Goal: Information Seeking & Learning: Check status

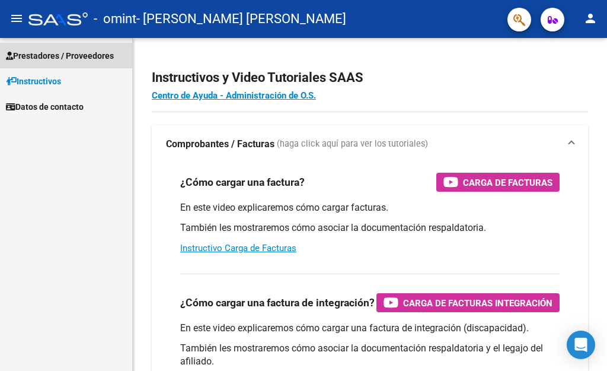
click at [53, 55] on span "Prestadores / Proveedores" at bounding box center [60, 55] width 108 height 13
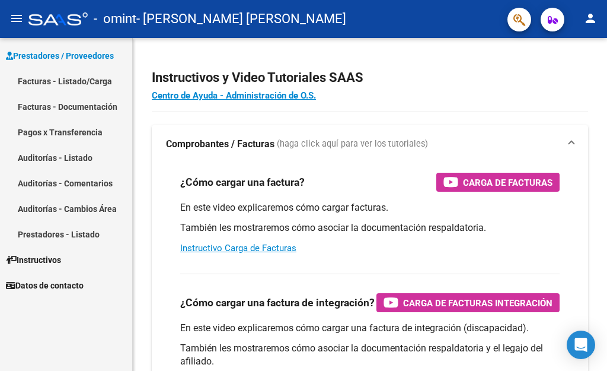
click at [54, 133] on link "Pagos x Transferencia" at bounding box center [66, 131] width 132 height 25
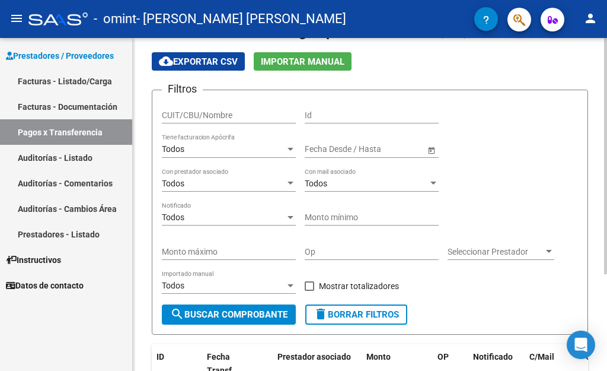
scroll to position [15, 0]
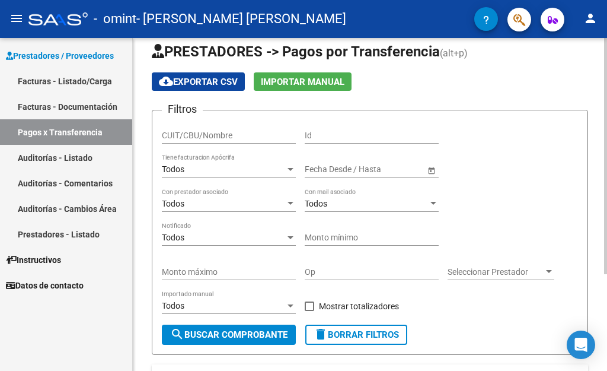
click at [607, 89] on div at bounding box center [605, 156] width 3 height 236
click at [198, 133] on input "CUIT/CBU/Nombre" at bounding box center [229, 135] width 134 height 10
type input "27293979060"
click at [318, 135] on input "Id" at bounding box center [372, 135] width 134 height 10
click at [330, 169] on input "text" at bounding box center [323, 169] width 37 height 10
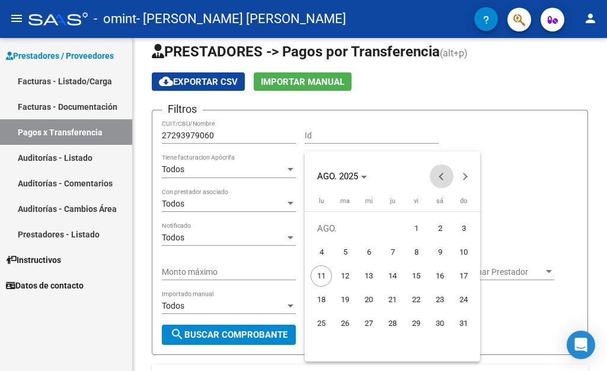
click at [441, 176] on button "Previous month" at bounding box center [442, 176] width 24 height 24
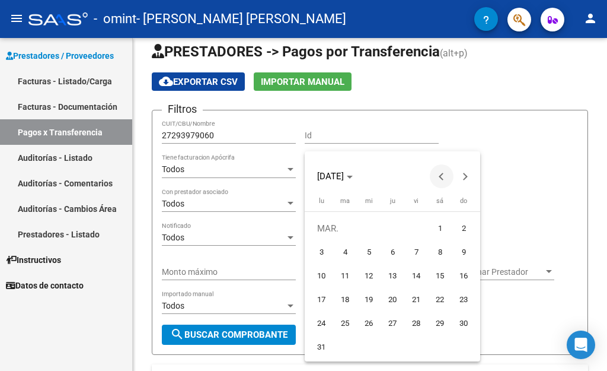
click at [441, 176] on button "Previous month" at bounding box center [442, 176] width 24 height 24
click at [441, 224] on span "1" at bounding box center [439, 228] width 21 height 21
type input "[DATE]"
click at [538, 213] on div at bounding box center [303, 185] width 607 height 371
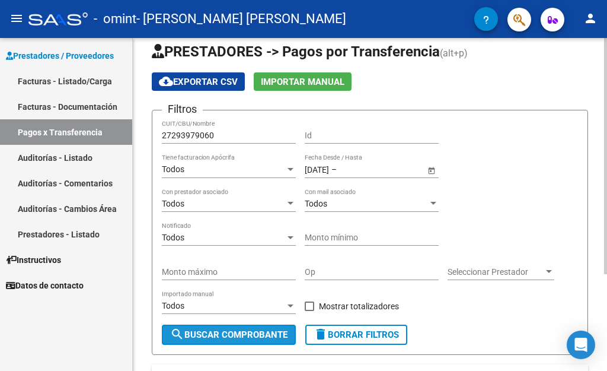
click at [258, 334] on span "search Buscar Comprobante" at bounding box center [228, 334] width 117 height 11
click at [428, 168] on span "Open calendar" at bounding box center [431, 169] width 28 height 28
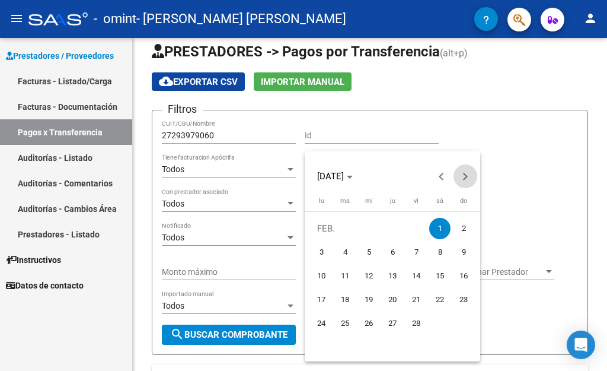
click at [466, 175] on button "Next month" at bounding box center [466, 176] width 24 height 24
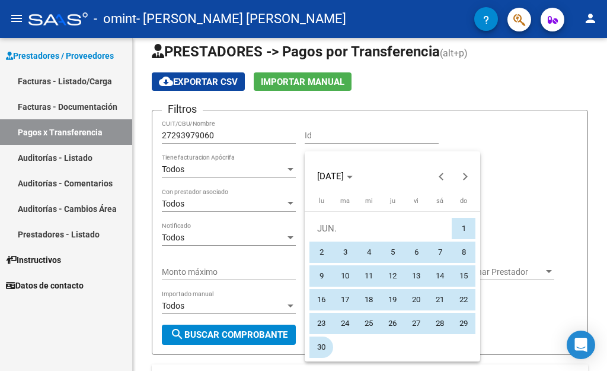
click at [321, 342] on span "30" at bounding box center [321, 346] width 21 height 21
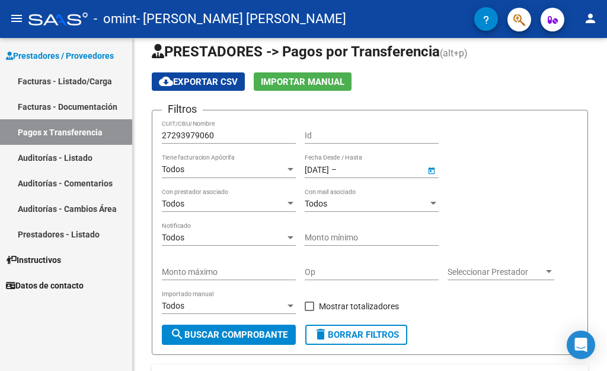
type input "[DATE]"
click at [248, 334] on span "search Buscar Comprobante" at bounding box center [228, 334] width 117 height 11
click at [410, 194] on div "Todos Con mail asociado" at bounding box center [372, 200] width 134 height 24
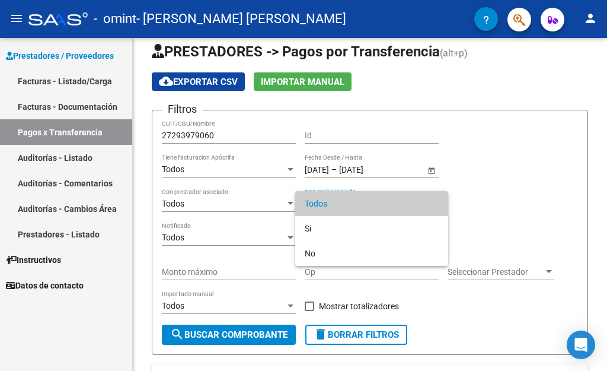
click at [514, 192] on div at bounding box center [303, 185] width 607 height 371
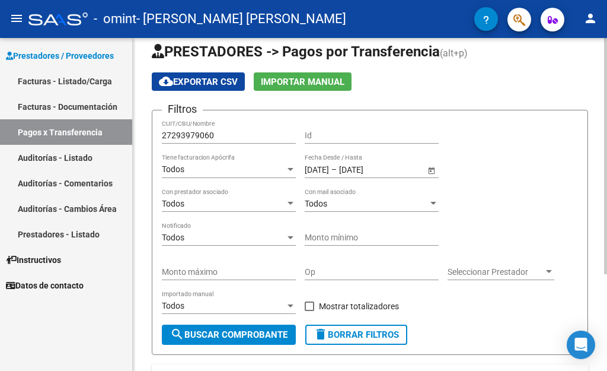
click at [501, 269] on span "Seleccionar Prestador" at bounding box center [496, 272] width 96 height 10
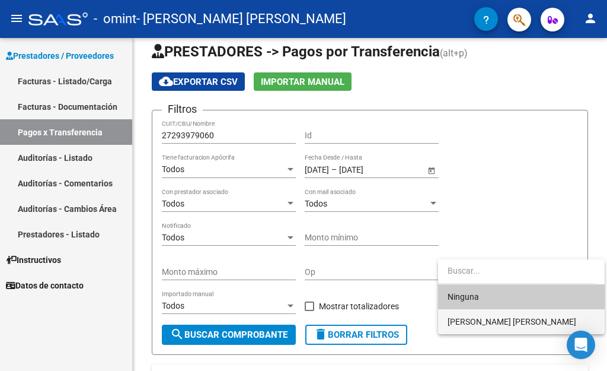
click at [488, 327] on span "[PERSON_NAME] [PERSON_NAME]" at bounding box center [522, 321] width 148 height 25
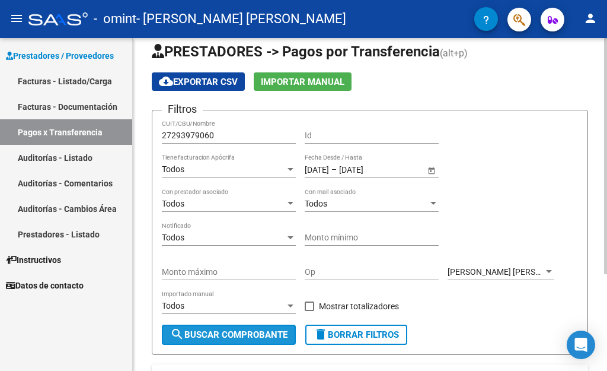
click at [256, 330] on span "search Buscar Comprobante" at bounding box center [228, 334] width 117 height 11
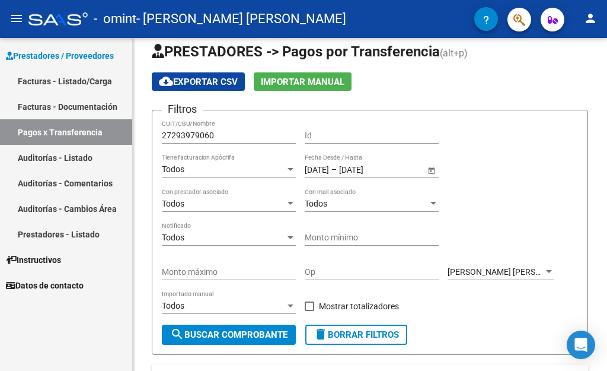
click at [57, 104] on link "Facturas - Documentación" at bounding box center [66, 106] width 132 height 25
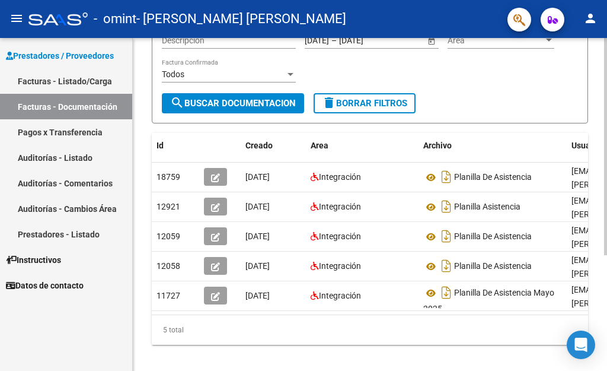
scroll to position [178, 0]
click at [607, 222] on div at bounding box center [605, 146] width 3 height 217
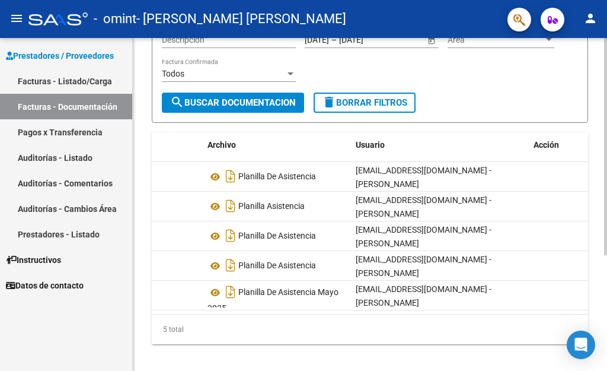
click at [602, 285] on div "PRESTADORES -> Comprobantes - Documentación Respaldatoria cloud_download Export…" at bounding box center [371, 121] width 477 height 522
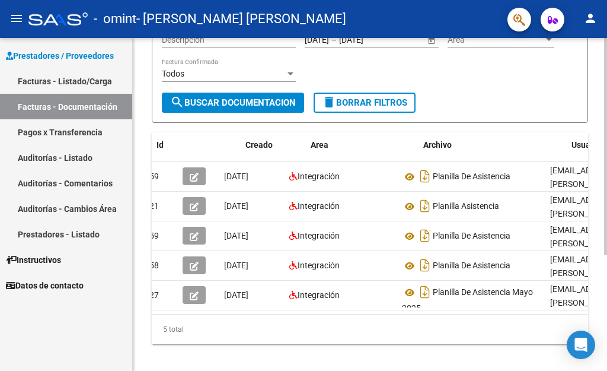
scroll to position [0, 0]
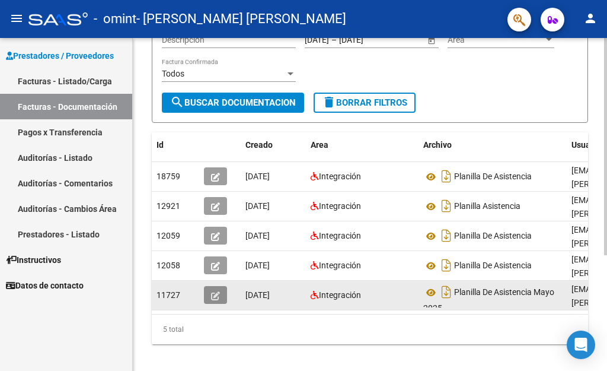
click at [216, 291] on icon "button" at bounding box center [215, 295] width 9 height 9
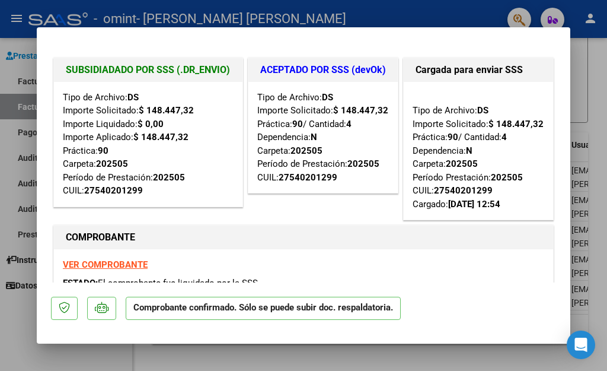
click at [429, 355] on div at bounding box center [303, 185] width 607 height 371
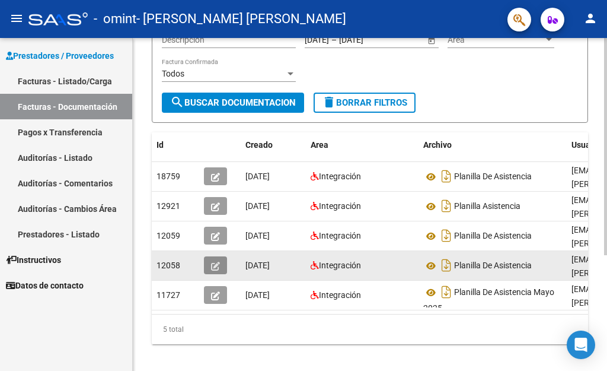
click at [211, 256] on button "button" at bounding box center [215, 265] width 23 height 18
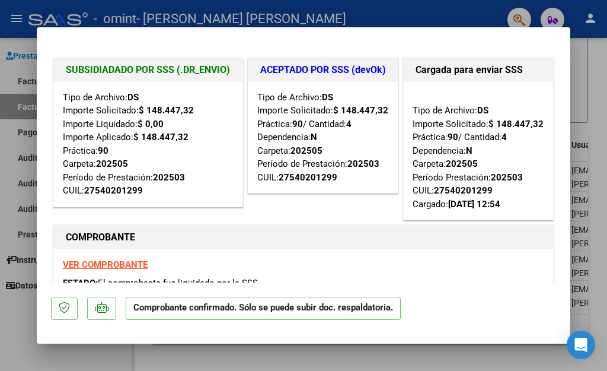
click at [283, 349] on div at bounding box center [303, 185] width 607 height 371
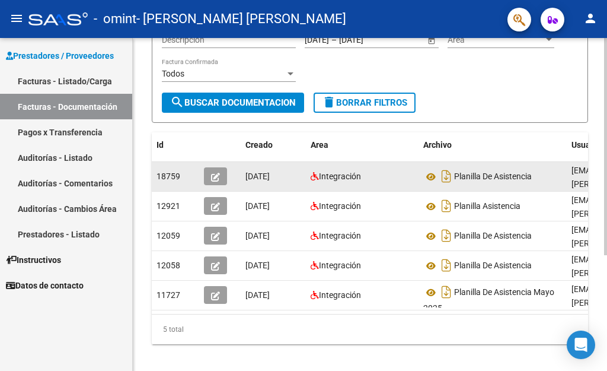
click at [211, 173] on icon "button" at bounding box center [215, 177] width 9 height 9
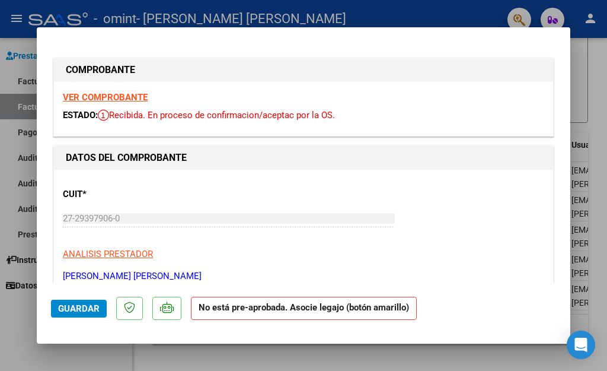
click at [84, 94] on strong "VER COMPROBANTE" at bounding box center [105, 97] width 85 height 11
click at [7, 74] on div at bounding box center [303, 185] width 607 height 371
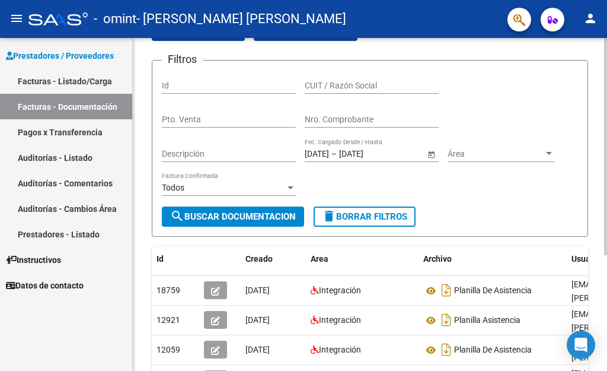
scroll to position [72, 0]
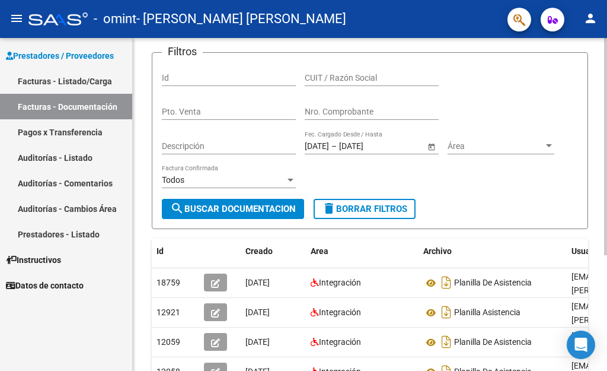
click at [604, 183] on div "PRESTADORES -> Comprobantes - Documentación Respaldatoria cloud_download Export…" at bounding box center [371, 227] width 477 height 522
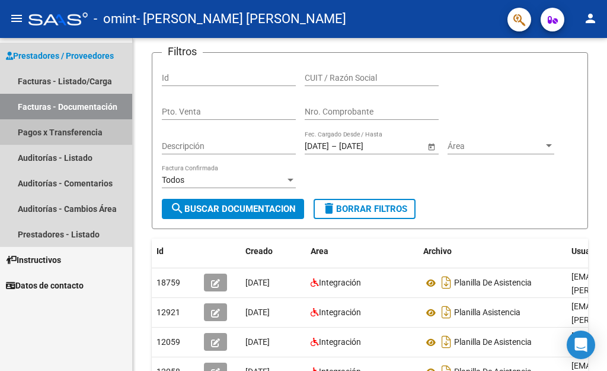
click at [66, 130] on link "Pagos x Transferencia" at bounding box center [66, 131] width 132 height 25
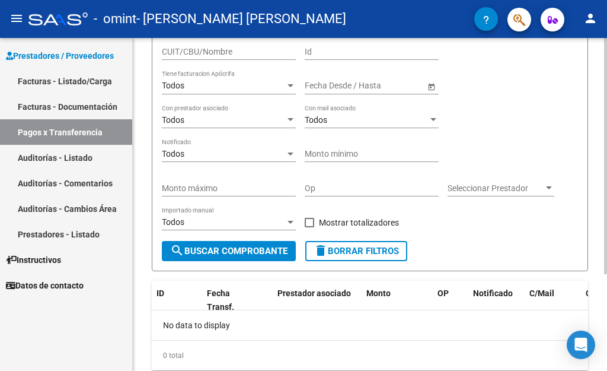
scroll to position [136, 0]
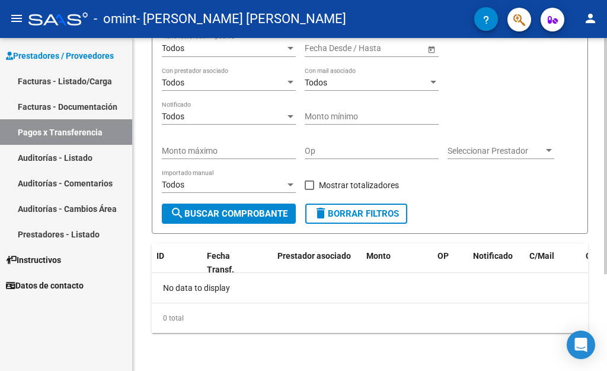
click at [603, 330] on div "PRESTADORES -> Pagos por Transferencia (alt+p) cloud_download Exportar CSV Impo…" at bounding box center [371, 136] width 477 height 468
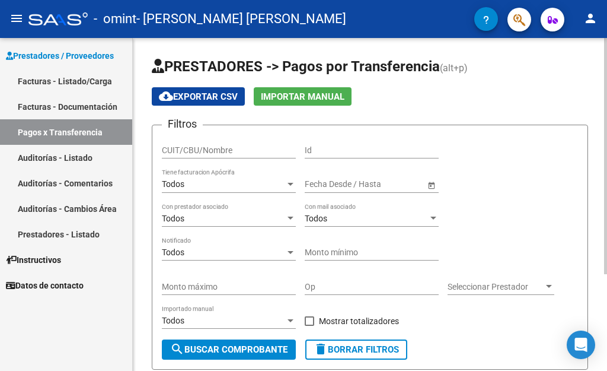
click at [607, 151] on div at bounding box center [605, 156] width 3 height 236
click at [193, 147] on input "CUIT/CBU/Nombre" at bounding box center [229, 150] width 134 height 10
type input "27293979060"
click at [290, 184] on div at bounding box center [291, 184] width 6 height 3
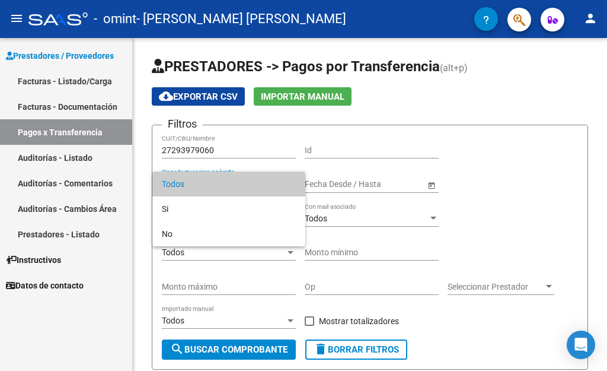
click at [476, 145] on div at bounding box center [303, 185] width 607 height 371
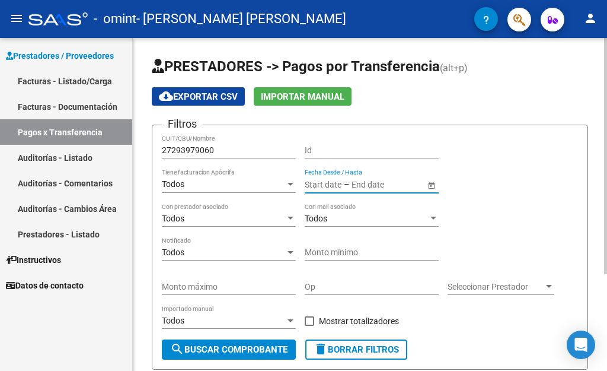
click at [340, 183] on input "text" at bounding box center [323, 184] width 37 height 10
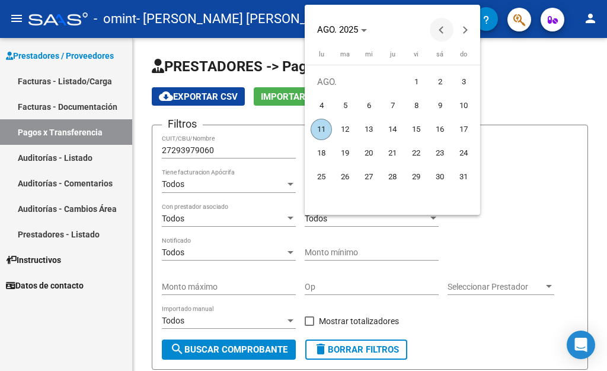
click at [439, 28] on span "Previous month" at bounding box center [442, 30] width 24 height 24
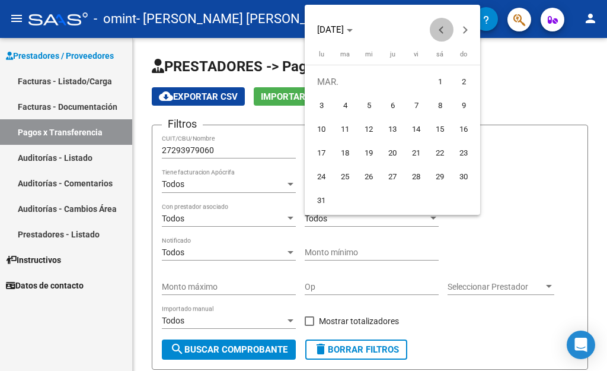
click at [439, 28] on span "Previous month" at bounding box center [442, 30] width 24 height 24
click at [467, 28] on button "Next month" at bounding box center [466, 30] width 24 height 24
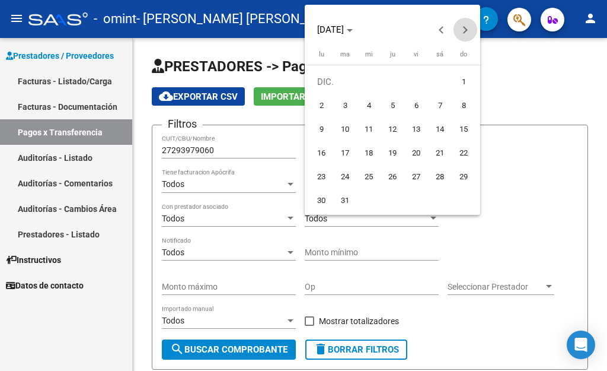
click at [467, 28] on button "Next month" at bounding box center [466, 30] width 24 height 24
click at [468, 27] on span "Next month" at bounding box center [466, 30] width 24 height 24
click at [442, 82] on span "1" at bounding box center [439, 81] width 21 height 21
type input "[DATE]"
click at [460, 27] on span "Next month" at bounding box center [466, 30] width 24 height 24
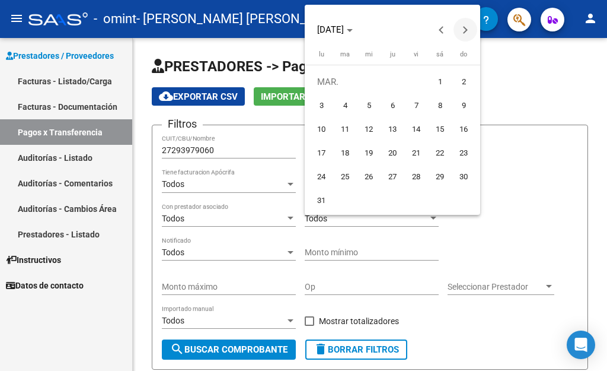
click at [460, 27] on span "Next month" at bounding box center [466, 30] width 24 height 24
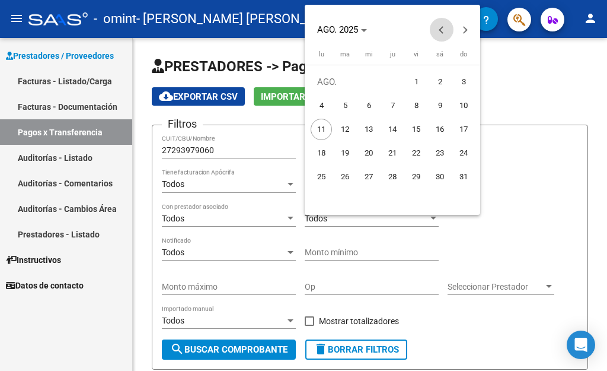
click at [442, 27] on button "Previous month" at bounding box center [442, 30] width 24 height 24
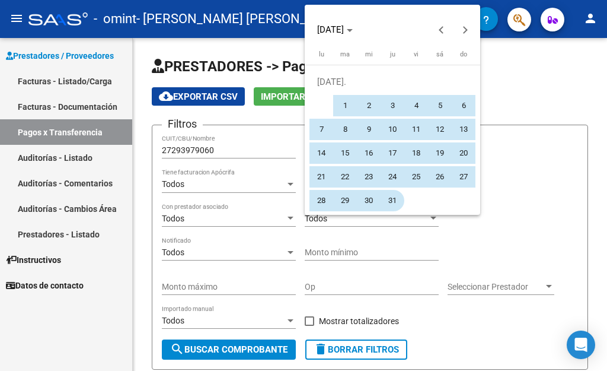
click at [394, 192] on span "31" at bounding box center [392, 200] width 21 height 21
type input "[DATE]"
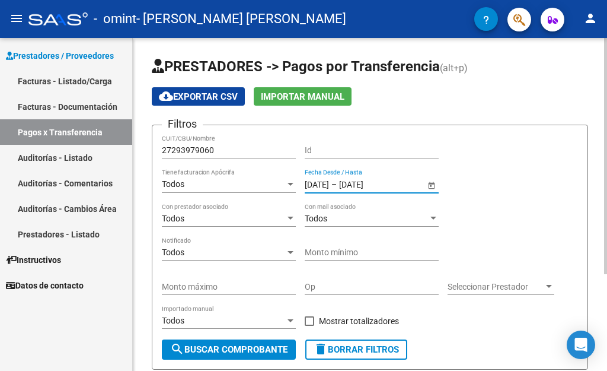
scroll to position [31, 0]
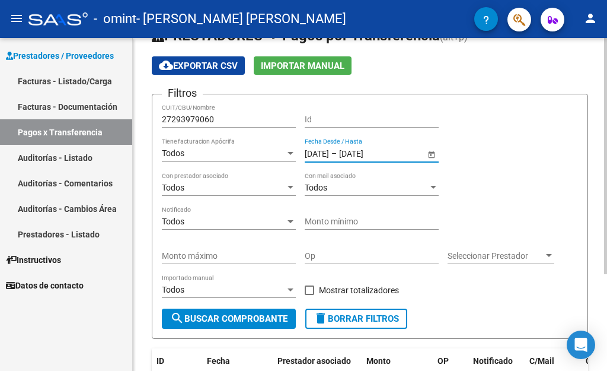
click at [607, 129] on div at bounding box center [605, 156] width 3 height 236
click at [428, 152] on span "Open calendar" at bounding box center [431, 153] width 28 height 28
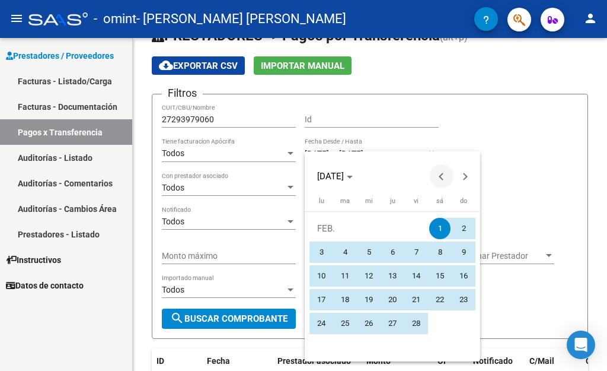
click at [441, 178] on button "Previous month" at bounding box center [442, 176] width 24 height 24
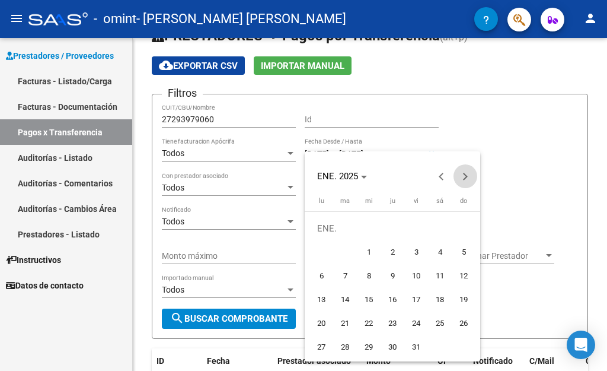
click at [464, 177] on button "Next month" at bounding box center [466, 176] width 24 height 24
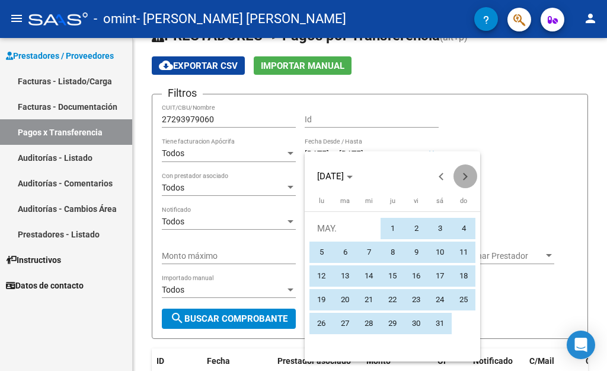
click at [464, 177] on button "Next month" at bounding box center [466, 176] width 24 height 24
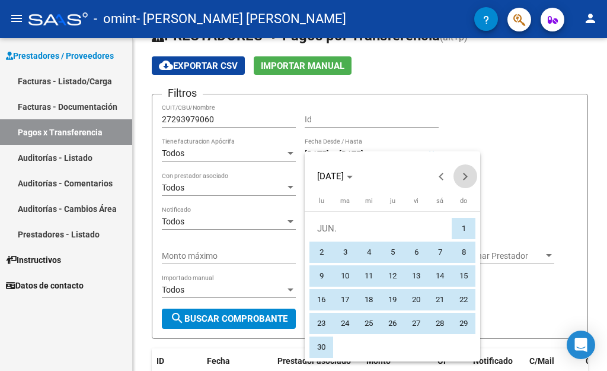
click at [464, 177] on button "Next month" at bounding box center [466, 176] width 24 height 24
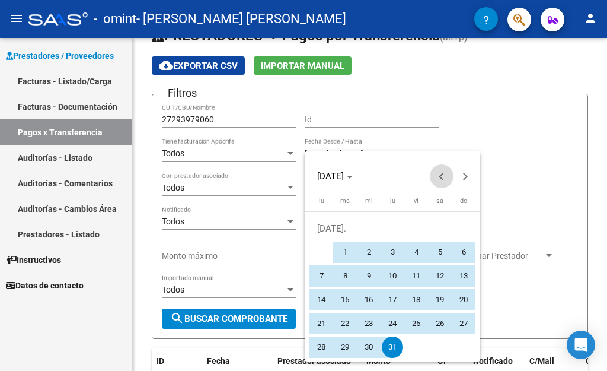
click at [439, 174] on span "Previous month" at bounding box center [442, 176] width 24 height 24
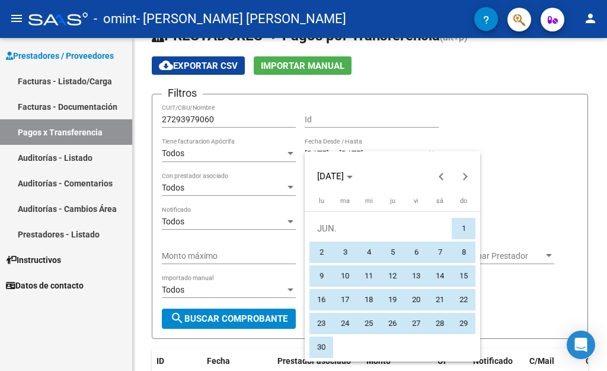
click at [323, 343] on span "30" at bounding box center [321, 346] width 21 height 21
type input "[DATE]"
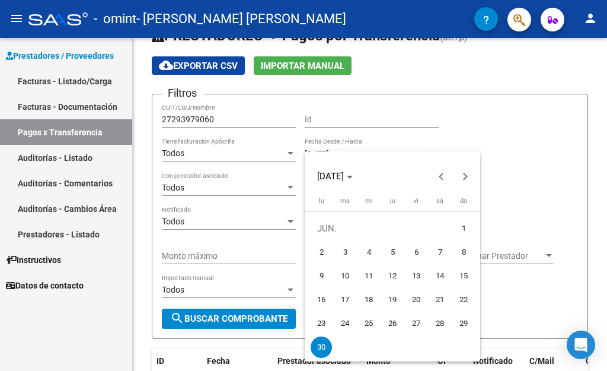
click at [585, 193] on div at bounding box center [303, 185] width 607 height 371
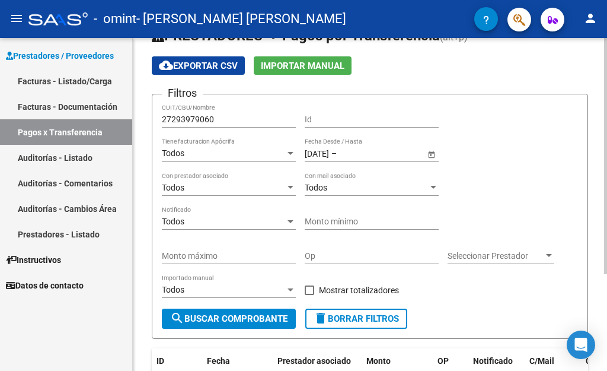
click at [316, 148] on div "[DATE] [DATE] – End date Fecha Desde / Hasta" at bounding box center [365, 150] width 120 height 24
click at [432, 155] on span "Open calendar" at bounding box center [431, 153] width 28 height 28
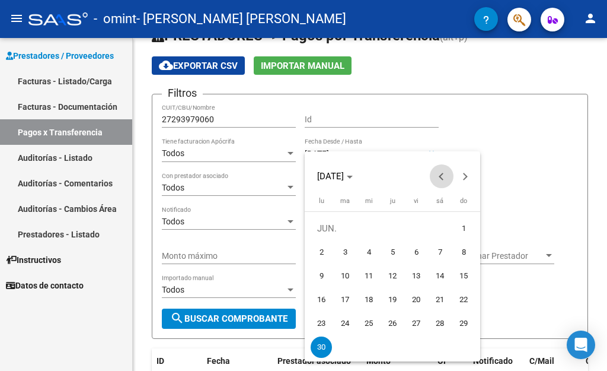
click at [438, 174] on span "Previous month" at bounding box center [442, 176] width 24 height 24
click at [439, 227] on span "1" at bounding box center [439, 228] width 21 height 21
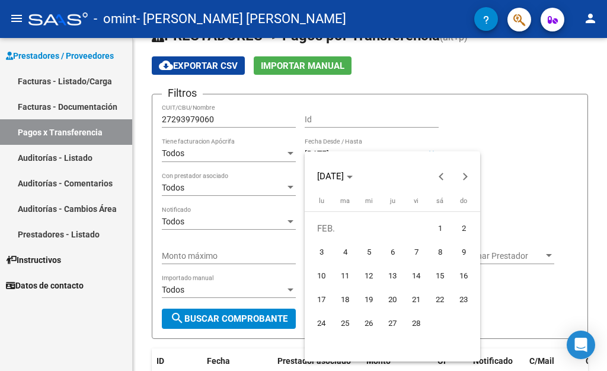
type input "[DATE]"
click at [426, 105] on div at bounding box center [303, 185] width 607 height 371
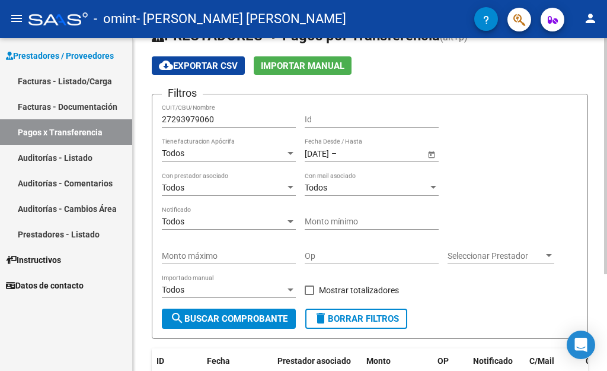
click at [429, 154] on span "Open calendar" at bounding box center [431, 153] width 28 height 28
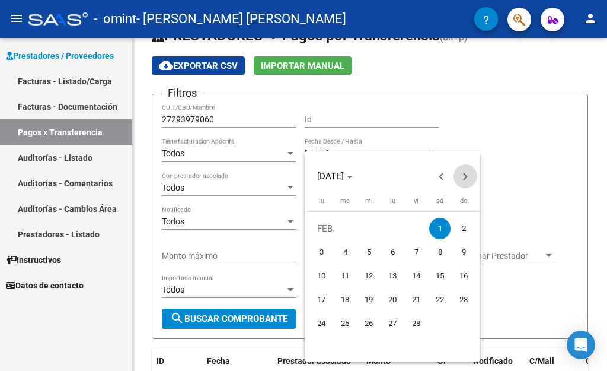
click at [463, 177] on button "Next month" at bounding box center [466, 176] width 24 height 24
click at [464, 177] on button "Next month" at bounding box center [466, 176] width 24 height 24
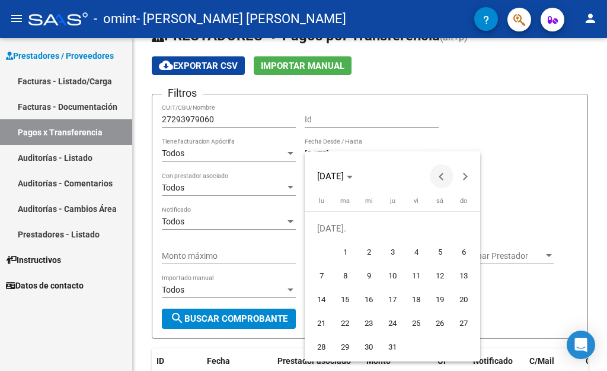
click at [439, 174] on span "Previous month" at bounding box center [442, 176] width 24 height 24
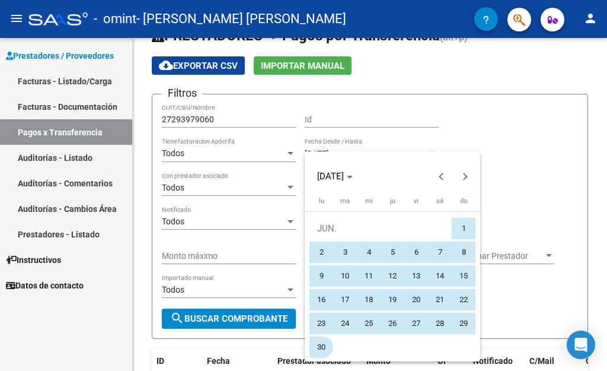
click at [318, 343] on span "30" at bounding box center [321, 346] width 21 height 21
type input "[DATE]"
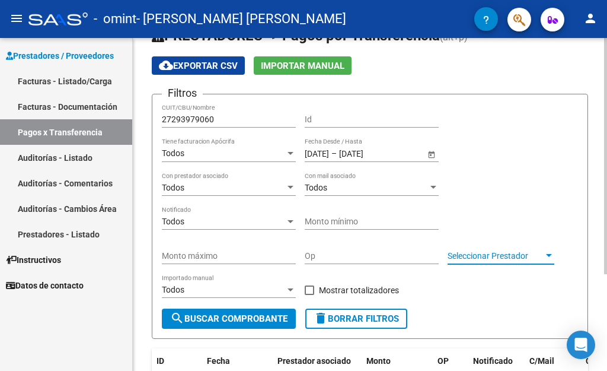
click at [495, 256] on span "Seleccionar Prestador" at bounding box center [496, 256] width 96 height 10
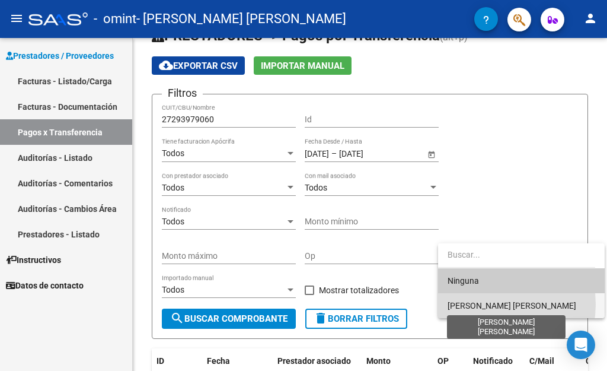
click at [486, 304] on span "[PERSON_NAME] [PERSON_NAME]" at bounding box center [512, 305] width 129 height 9
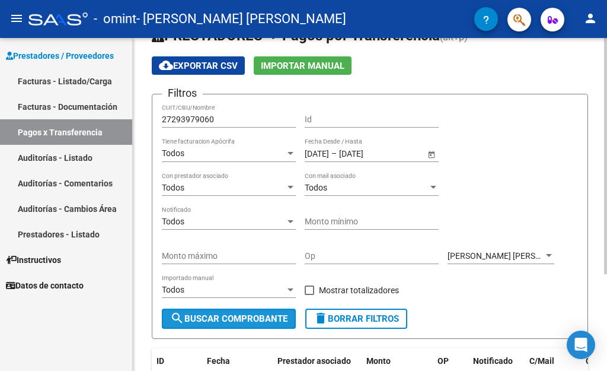
click at [243, 315] on span "search Buscar Comprobante" at bounding box center [228, 318] width 117 height 11
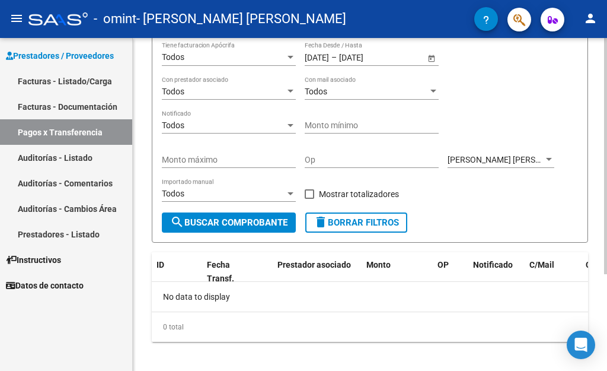
scroll to position [136, 0]
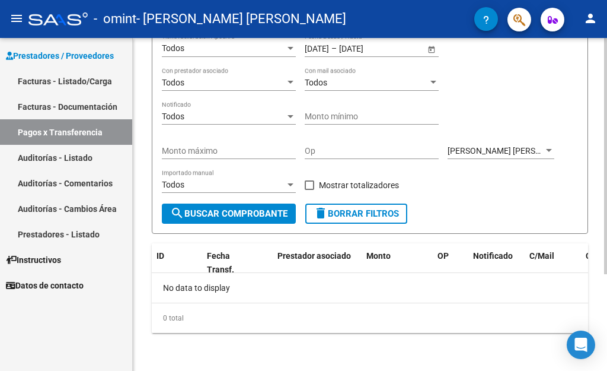
click at [607, 289] on div at bounding box center [605, 204] width 3 height 333
click at [529, 264] on datatable-header-cell "C/Mail" at bounding box center [553, 262] width 56 height 39
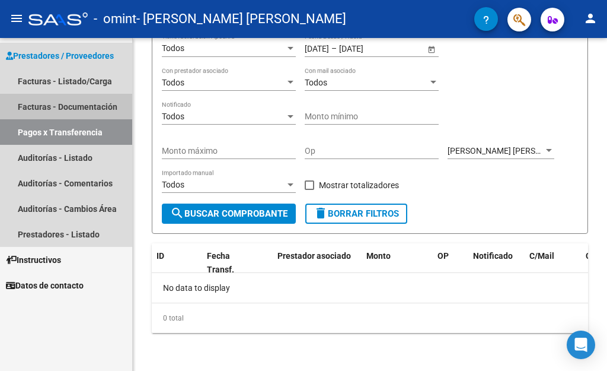
click at [63, 102] on link "Facturas - Documentación" at bounding box center [66, 106] width 132 height 25
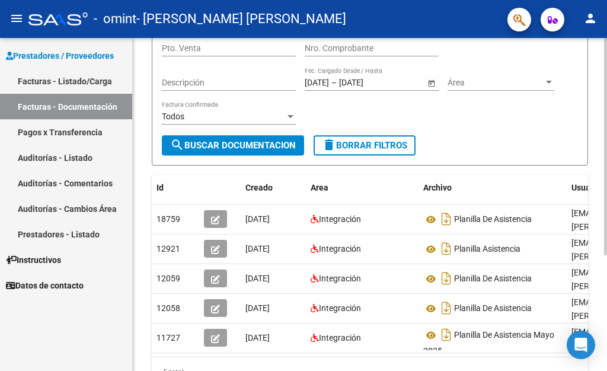
scroll to position [178, 0]
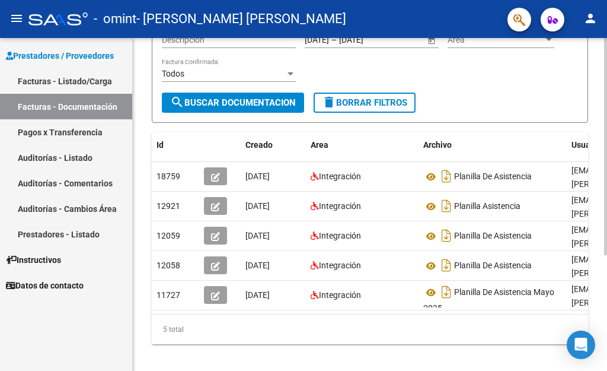
click at [607, 232] on div at bounding box center [605, 146] width 3 height 217
click at [52, 52] on span "Prestadores / Proveedores" at bounding box center [60, 55] width 108 height 13
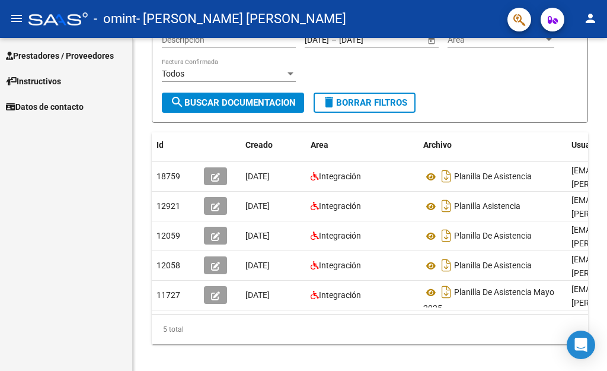
click at [52, 52] on span "Prestadores / Proveedores" at bounding box center [60, 55] width 108 height 13
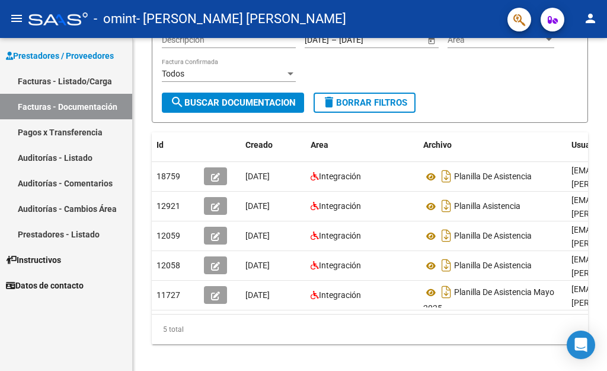
click at [59, 81] on link "Facturas - Listado/Carga" at bounding box center [66, 80] width 132 height 25
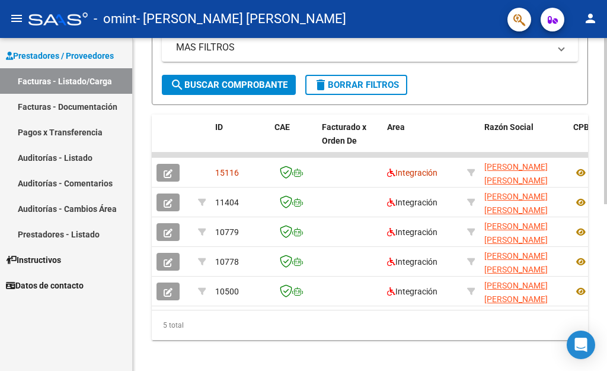
scroll to position [334, 0]
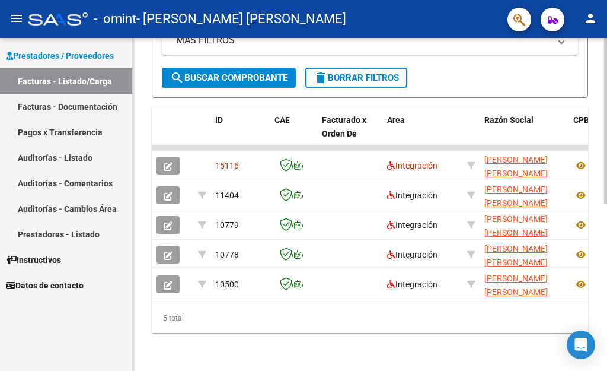
click at [607, 262] on div at bounding box center [605, 204] width 3 height 333
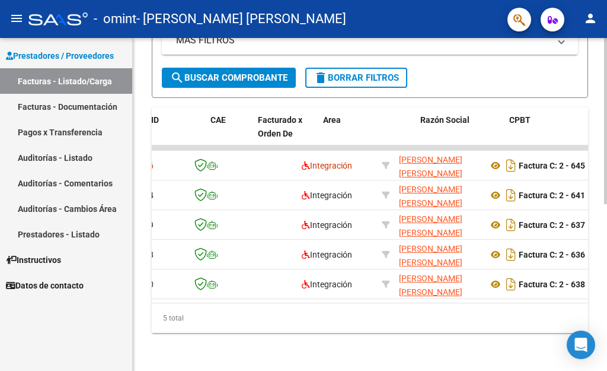
scroll to position [0, 0]
